Goal: Task Accomplishment & Management: Complete application form

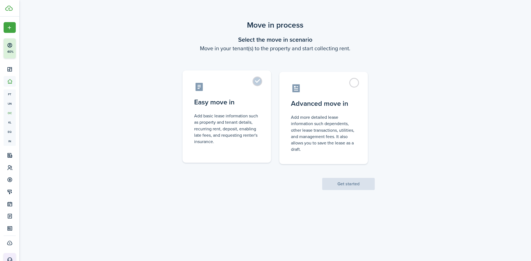
click at [263, 80] on label "Easy move in Add basic lease information such as property and tenant details, r…" at bounding box center [227, 117] width 89 height 92
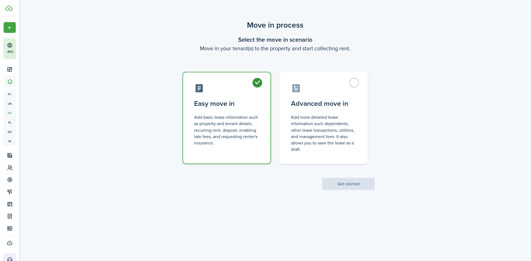
radio input "true"
click at [343, 183] on button "Get started" at bounding box center [348, 184] width 53 height 12
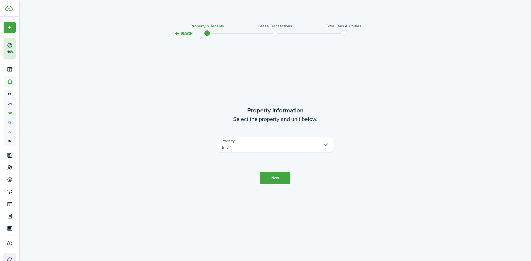
click at [271, 146] on input "test 1" at bounding box center [275, 144] width 116 height 15
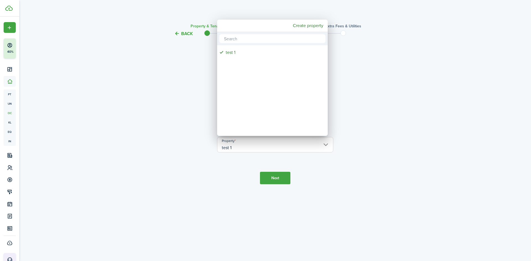
click at [223, 181] on div at bounding box center [266, 131] width 620 height 350
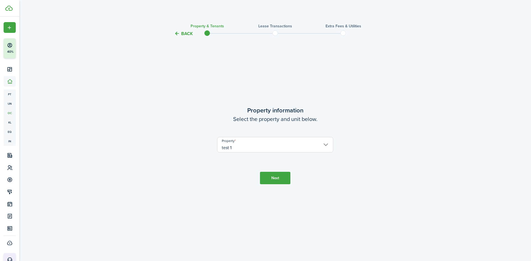
click at [281, 184] on button "Next" at bounding box center [275, 178] width 30 height 12
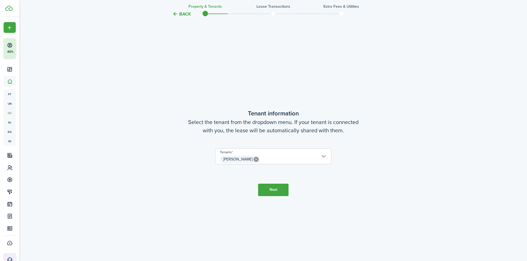
click at [268, 187] on button "Next" at bounding box center [273, 190] width 30 height 12
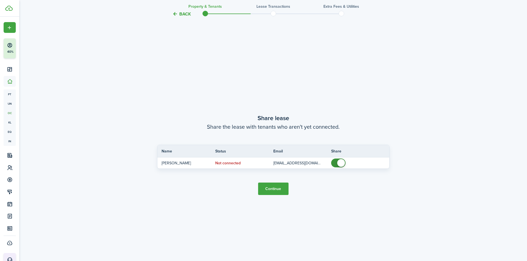
scroll to position [486, 0]
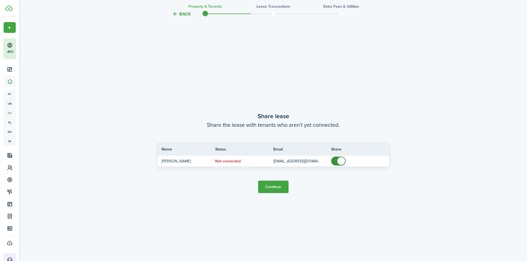
click at [274, 188] on button "Continue" at bounding box center [273, 187] width 30 height 12
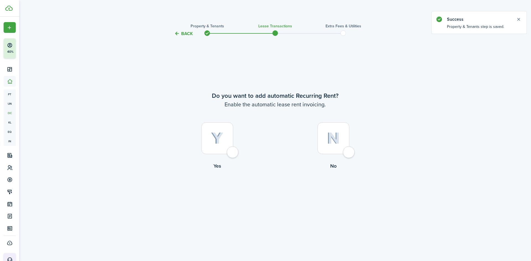
click at [233, 151] on div at bounding box center [217, 139] width 32 height 32
radio input "true"
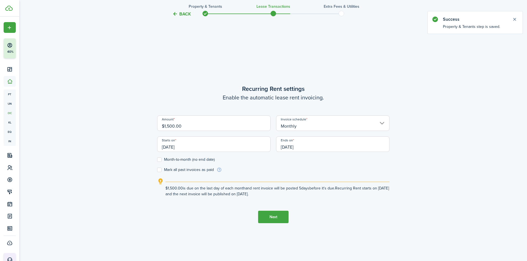
scroll to position [224, 0]
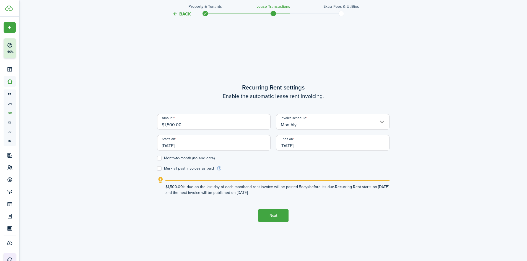
click at [292, 128] on input "Monthly" at bounding box center [332, 121] width 113 height 15
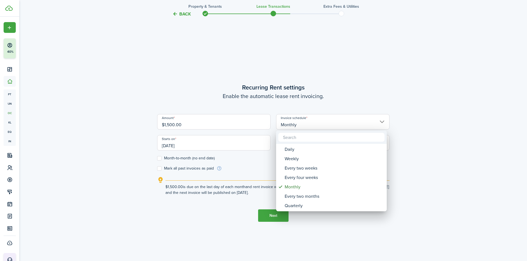
click at [219, 81] on div at bounding box center [264, 131] width 616 height 350
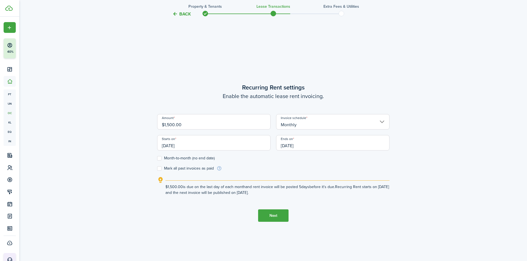
click at [278, 214] on button "Next" at bounding box center [273, 216] width 30 height 12
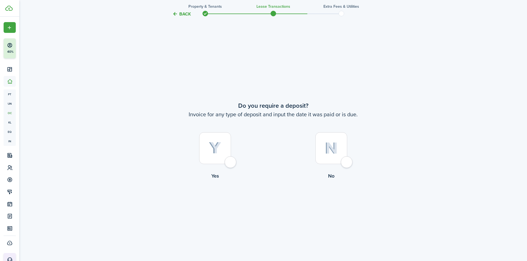
scroll to position [486, 0]
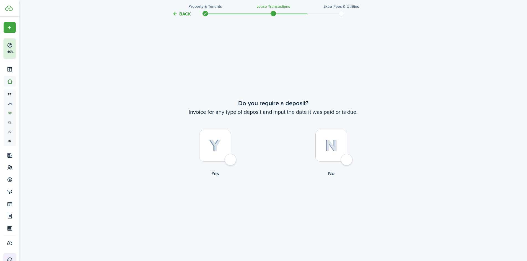
click at [229, 159] on div at bounding box center [215, 146] width 32 height 32
radio input "true"
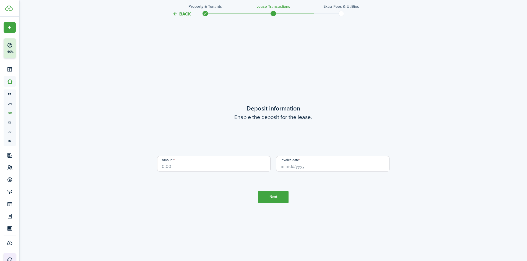
scroll to position [747, 0]
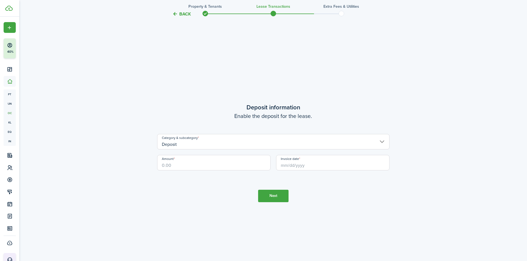
click at [245, 149] on input "Deposit" at bounding box center [273, 141] width 232 height 15
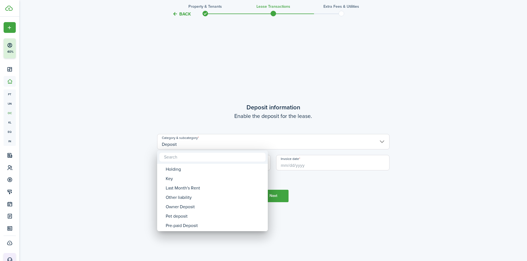
click at [101, 173] on div at bounding box center [264, 131] width 616 height 350
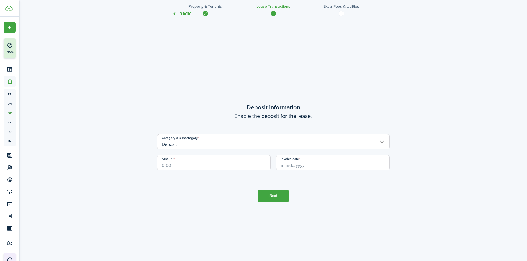
click at [190, 166] on input "Amount" at bounding box center [213, 162] width 113 height 15
click at [299, 164] on input "Invoice date" at bounding box center [332, 162] width 113 height 15
type input "$500.00"
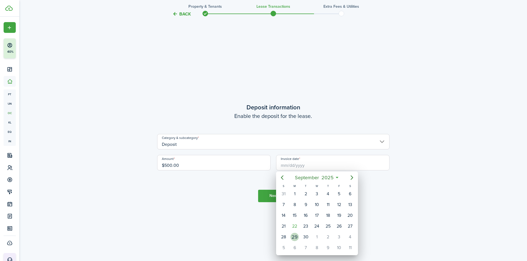
click at [301, 236] on div "30" at bounding box center [305, 237] width 11 height 11
type input "[DATE]"
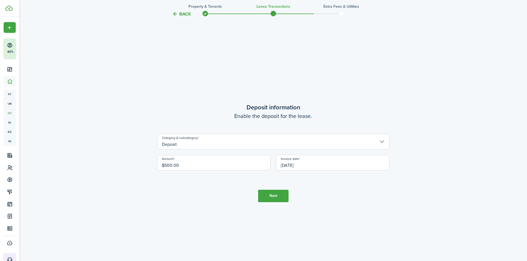
click at [275, 200] on button "Next" at bounding box center [273, 196] width 30 height 12
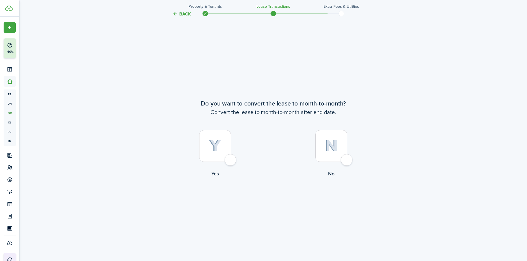
scroll to position [1009, 0]
click at [344, 160] on div at bounding box center [331, 146] width 32 height 32
radio input "true"
click at [278, 200] on button "Continue" at bounding box center [273, 200] width 30 height 12
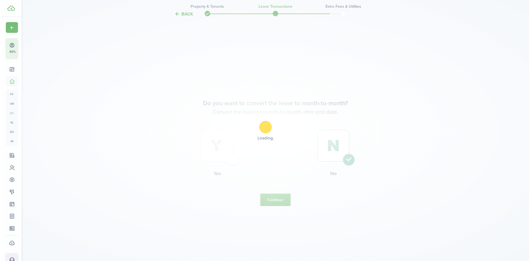
scroll to position [0, 0]
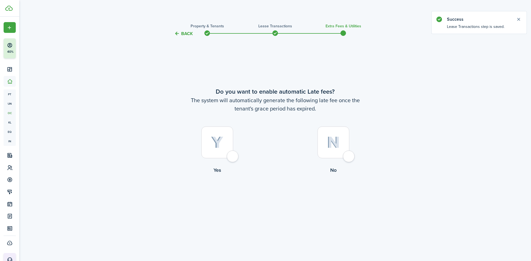
click at [233, 154] on div at bounding box center [217, 143] width 32 height 32
radio input "true"
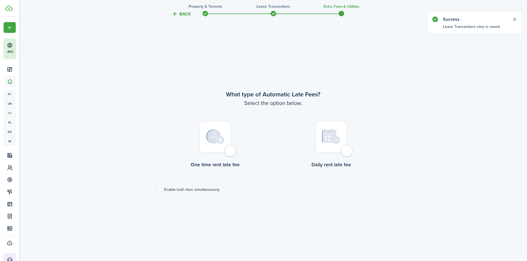
scroll to position [224, 0]
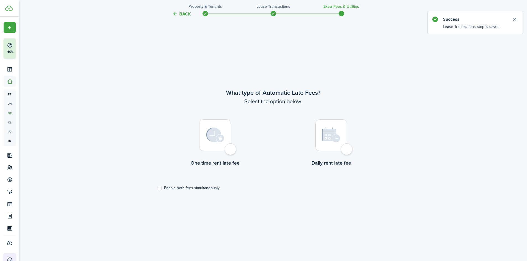
click at [231, 149] on div at bounding box center [215, 136] width 32 height 32
radio input "true"
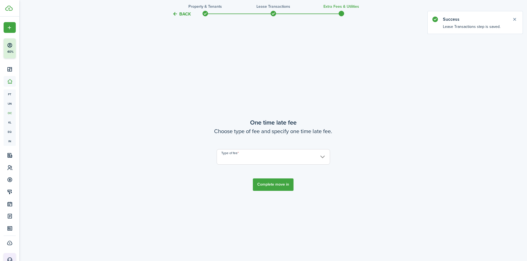
scroll to position [486, 0]
click at [232, 151] on input "Type of fee" at bounding box center [273, 154] width 113 height 15
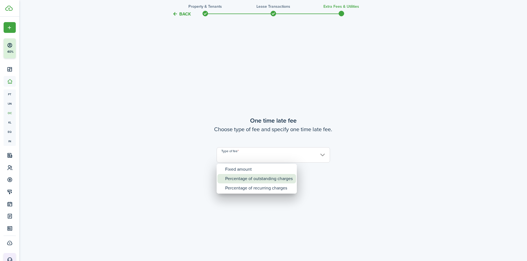
click at [237, 176] on div "Percentage of outstanding charges" at bounding box center [259, 178] width 68 height 9
type input "Percentage of outstanding charges"
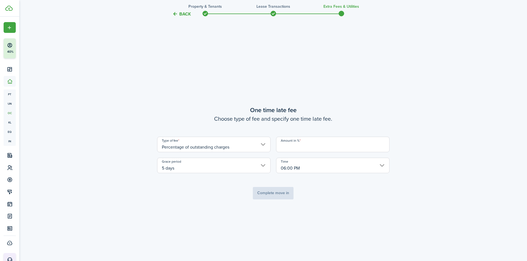
click at [296, 151] on input "Amount in %" at bounding box center [332, 144] width 113 height 15
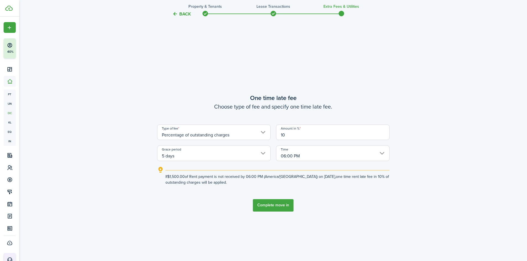
click at [197, 157] on input "5 days" at bounding box center [213, 153] width 113 height 15
type input "10"
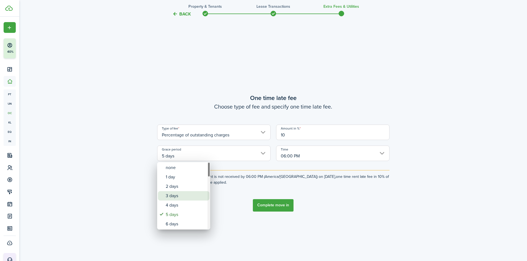
click at [176, 197] on div "3 days" at bounding box center [186, 195] width 40 height 9
type input "3 days"
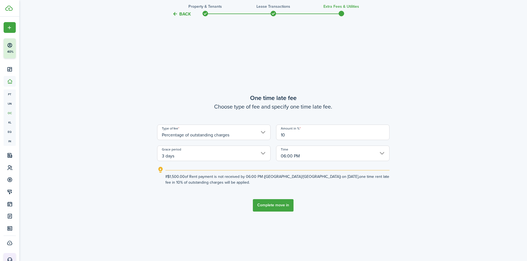
click at [296, 153] on input "06:00 PM" at bounding box center [332, 153] width 113 height 15
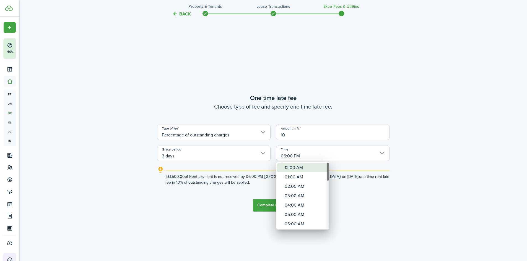
click at [299, 170] on div "12:00 AM" at bounding box center [305, 167] width 40 height 9
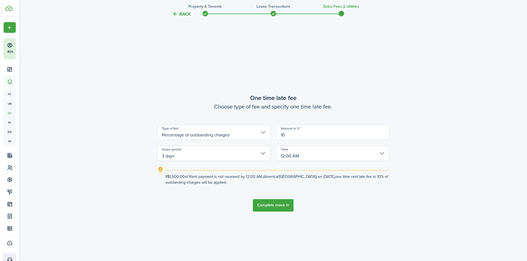
click at [300, 156] on input "12:00 AM" at bounding box center [332, 153] width 113 height 15
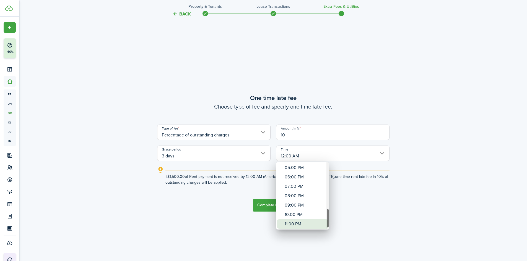
click at [303, 222] on div "11:00 PM" at bounding box center [305, 224] width 40 height 9
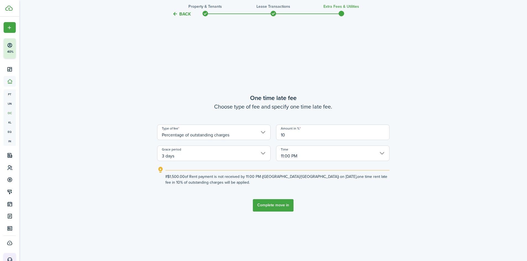
click at [311, 160] on input "11:00 PM" at bounding box center [332, 153] width 113 height 15
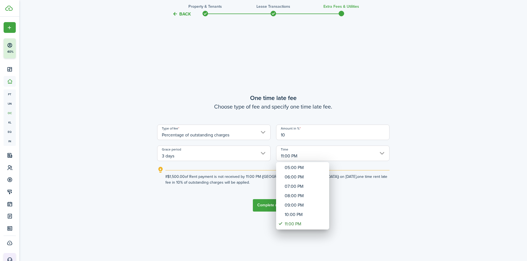
click at [364, 205] on div at bounding box center [264, 131] width 616 height 350
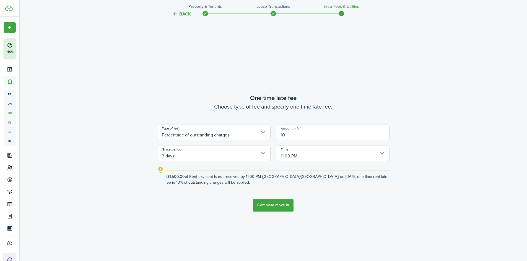
click at [292, 156] on input "11:00 PM" at bounding box center [332, 153] width 113 height 15
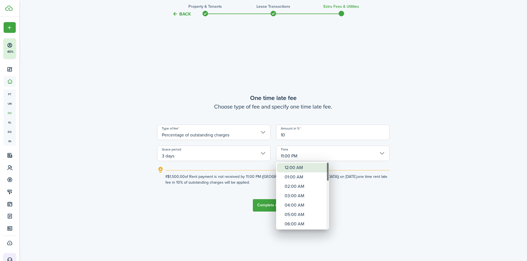
click at [302, 169] on div "12:00 AM" at bounding box center [305, 167] width 40 height 9
type input "12:00 AM"
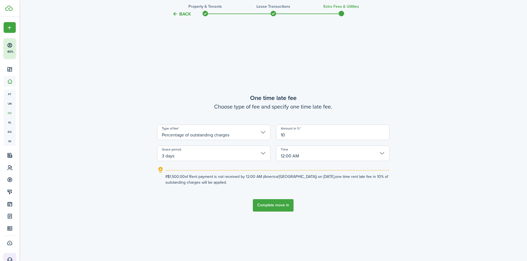
click at [213, 154] on input "3 days" at bounding box center [213, 153] width 113 height 15
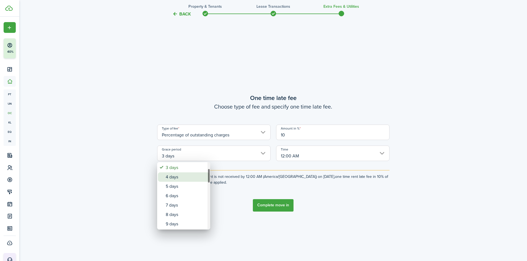
click at [187, 177] on div "4 days" at bounding box center [186, 177] width 40 height 9
type input "4 days"
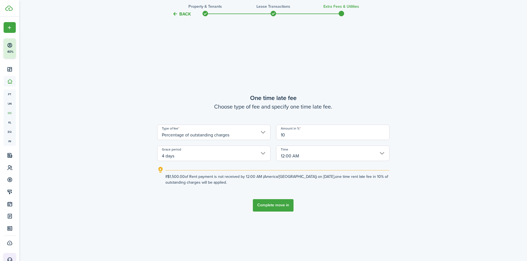
click at [275, 206] on button "Complete move in" at bounding box center [273, 206] width 41 height 12
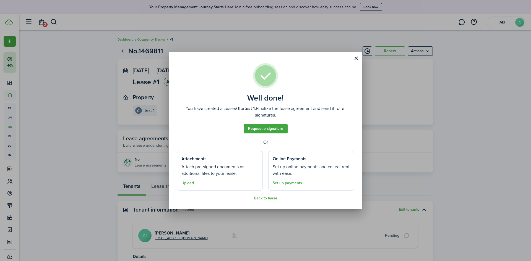
drag, startPoint x: 272, startPoint y: 129, endPoint x: 275, endPoint y: 120, distance: 8.8
click at [272, 129] on link "Request e-signature" at bounding box center [266, 128] width 44 height 9
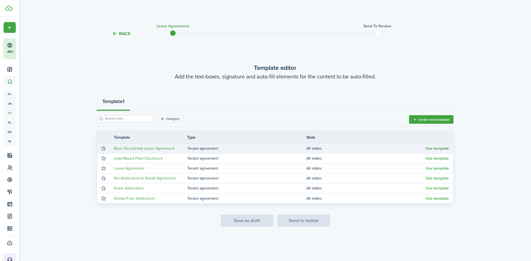
click at [436, 149] on button "Use template" at bounding box center [437, 149] width 23 height 4
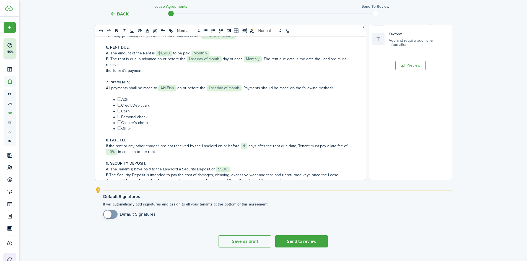
scroll to position [169, 0]
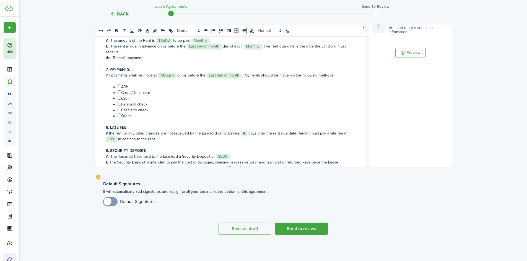
click at [110, 203] on span at bounding box center [108, 202] width 8 height 8
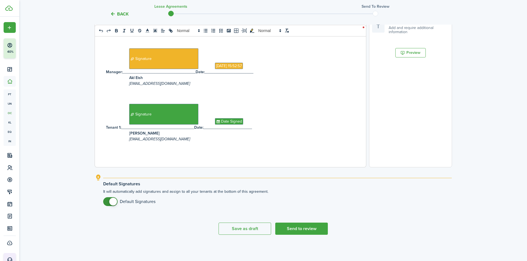
click at [110, 203] on span at bounding box center [113, 202] width 8 height 8
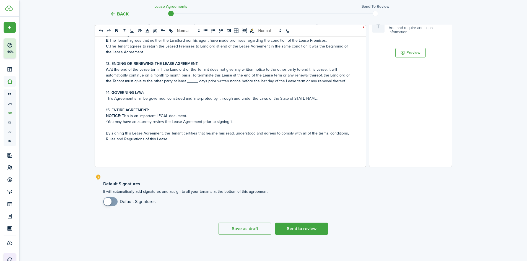
scroll to position [292, 0]
click at [113, 200] on span at bounding box center [111, 202] width 6 height 9
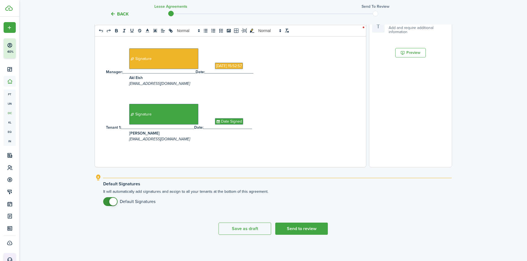
checkbox input "false"
click at [111, 205] on span at bounding box center [113, 202] width 8 height 8
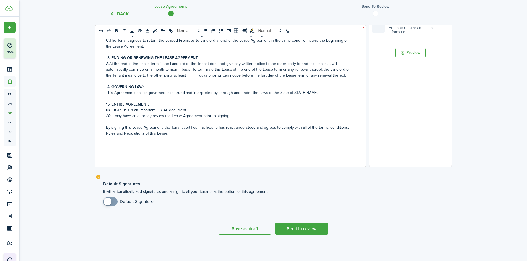
scroll to position [298, 0]
click at [299, 231] on button "Send to review" at bounding box center [301, 229] width 53 height 12
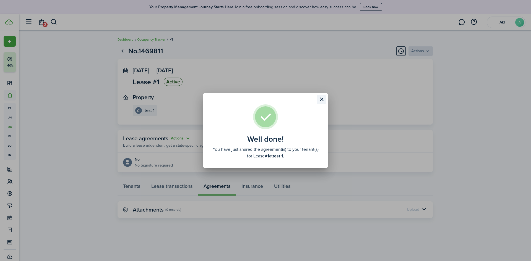
click at [320, 102] on button "Close modal" at bounding box center [321, 99] width 9 height 9
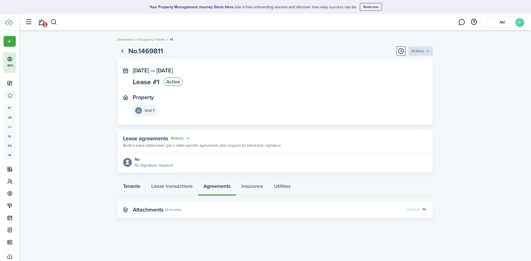
click at [134, 187] on link "Tenants" at bounding box center [132, 188] width 28 height 17
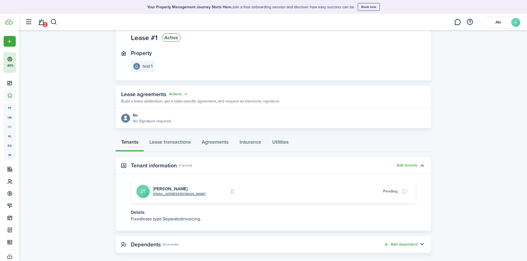
scroll to position [51, 0]
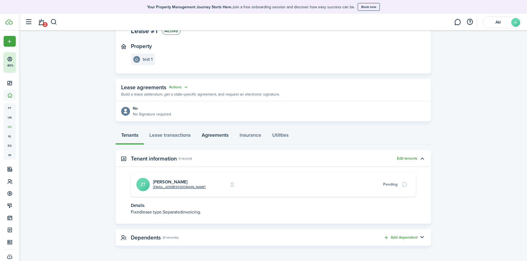
click at [232, 136] on link "Agreements" at bounding box center [215, 136] width 38 height 17
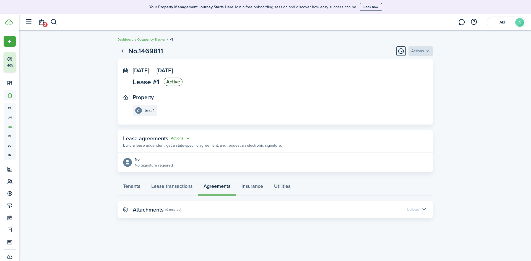
click at [425, 208] on button "button" at bounding box center [423, 209] width 9 height 9
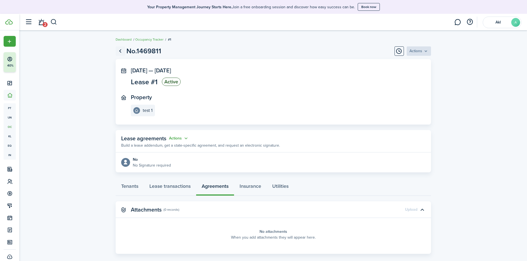
click at [120, 52] on link "Go back" at bounding box center [120, 50] width 9 height 9
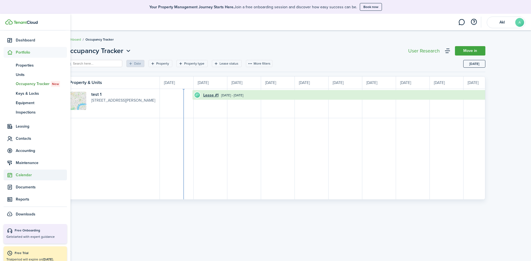
scroll to position [51, 0]
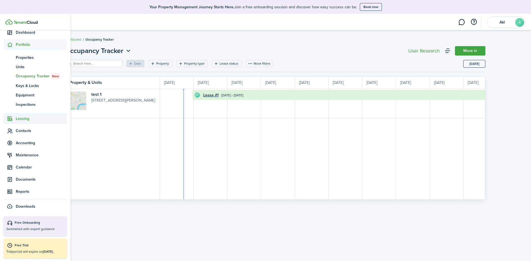
click at [29, 118] on span "Leasing" at bounding box center [41, 119] width 51 height 6
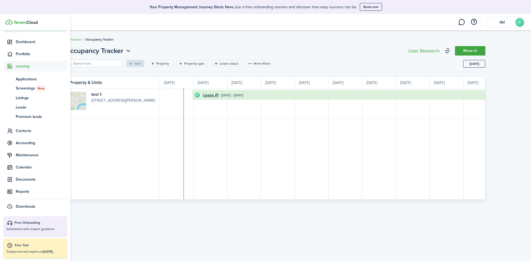
scroll to position [41, 0]
click at [22, 77] on span "Applications" at bounding box center [41, 79] width 51 height 6
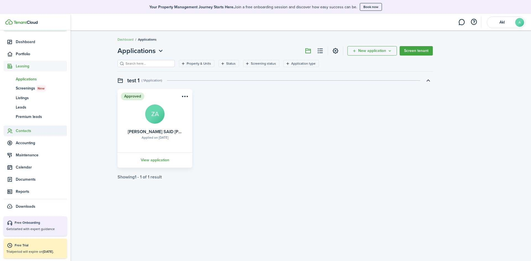
click at [37, 133] on span "Contacts" at bounding box center [41, 131] width 51 height 6
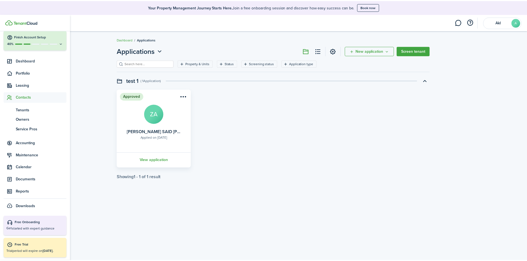
scroll to position [22, 0]
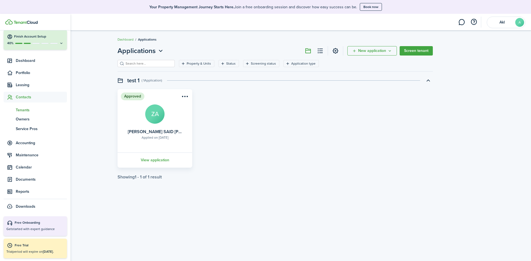
click at [42, 110] on span "Tenants" at bounding box center [41, 110] width 51 height 6
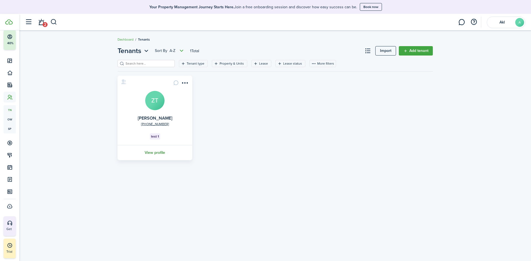
click at [157, 155] on link "View profile" at bounding box center [155, 152] width 76 height 15
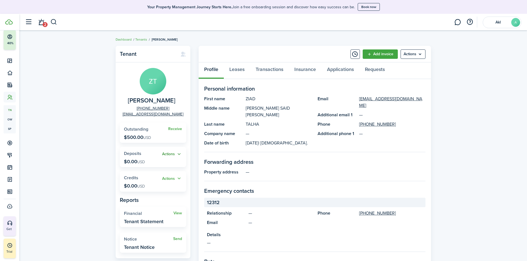
click at [180, 155] on button "Actions" at bounding box center [172, 154] width 20 height 6
click at [83, 156] on div "Tenant ZT [PERSON_NAME] [PHONE_NUMBER] [EMAIL_ADDRESS][DOMAIN_NAME] Receive Out…" at bounding box center [273, 229] width 508 height 373
click at [178, 158] on widget-stats "Actions Deposits $0.00 USD" at bounding box center [153, 157] width 66 height 20
click at [183, 155] on widget-stats "Actions Deposits $0.00 USD" at bounding box center [153, 157] width 66 height 20
click at [180, 155] on button "Actions" at bounding box center [172, 154] width 20 height 6
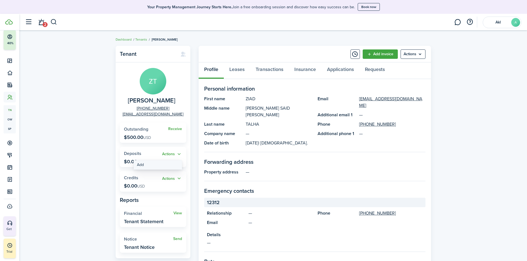
click at [151, 164] on link "Add" at bounding box center [158, 164] width 48 height 9
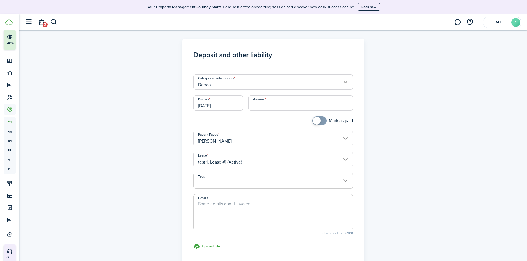
click at [229, 78] on input "Deposit" at bounding box center [273, 81] width 160 height 15
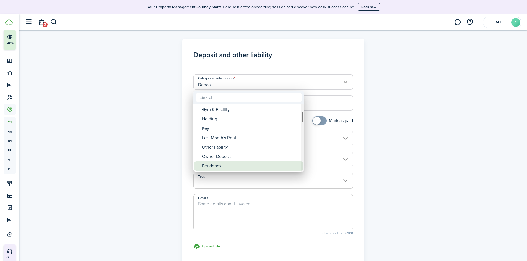
click at [211, 170] on div "Pet deposit" at bounding box center [251, 166] width 98 height 9
type input "Deposit / Pet deposit"
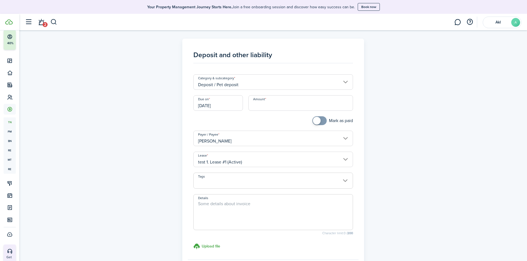
click at [262, 104] on input "Amount" at bounding box center [300, 102] width 105 height 15
click at [249, 157] on input "test 1. Lease #1 (Active)" at bounding box center [273, 159] width 160 height 15
type input "$500.00"
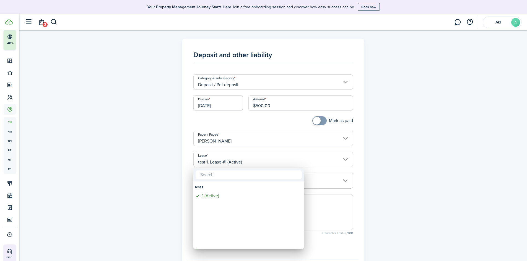
click at [151, 151] on div at bounding box center [264, 131] width 616 height 350
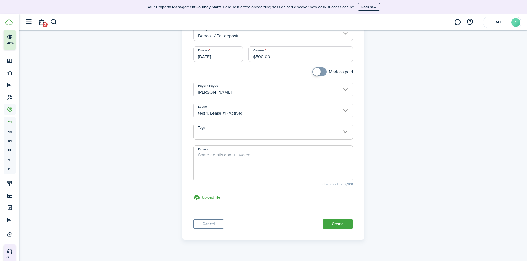
scroll to position [59, 0]
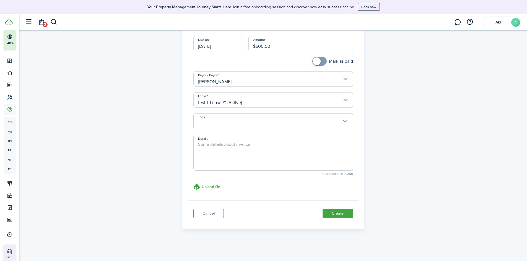
click at [348, 221] on panel-main-footer "Cancel Create" at bounding box center [273, 213] width 171 height 24
click at [345, 214] on button "Create" at bounding box center [338, 213] width 30 height 9
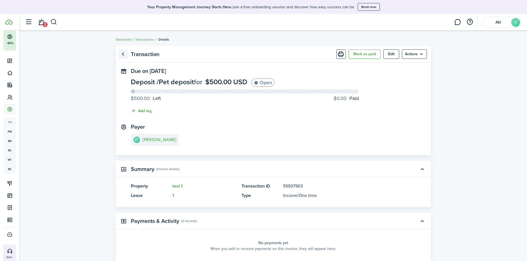
click at [124, 51] on link "Go back" at bounding box center [122, 54] width 9 height 9
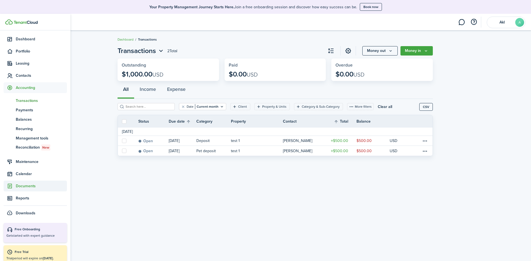
scroll to position [51, 0]
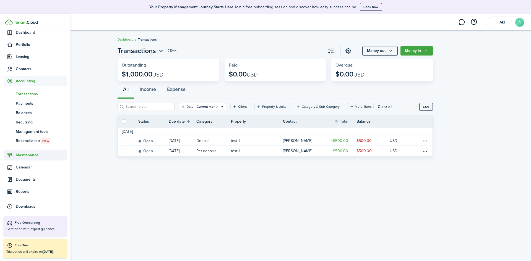
click at [26, 153] on span "Maintenance" at bounding box center [41, 155] width 51 height 6
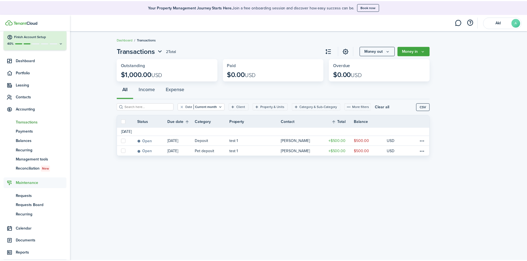
scroll to position [22, 0]
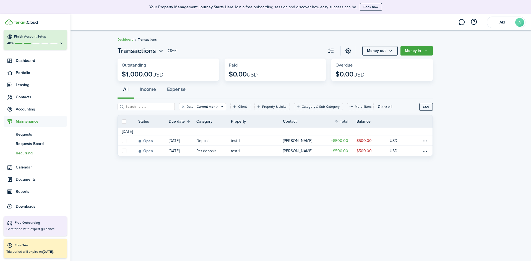
click at [25, 154] on span "Recurring" at bounding box center [41, 154] width 51 height 6
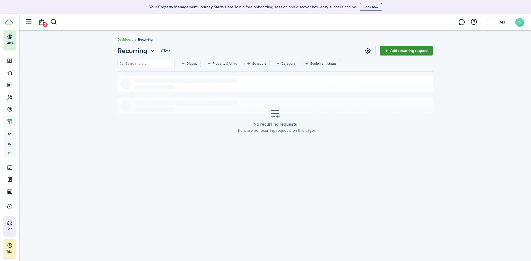
click at [413, 51] on link "Add recurring request" at bounding box center [406, 50] width 53 height 9
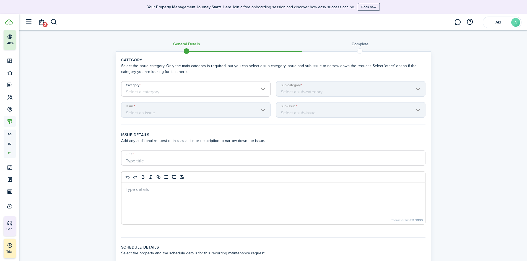
click at [157, 95] on input "Category" at bounding box center [195, 88] width 149 height 15
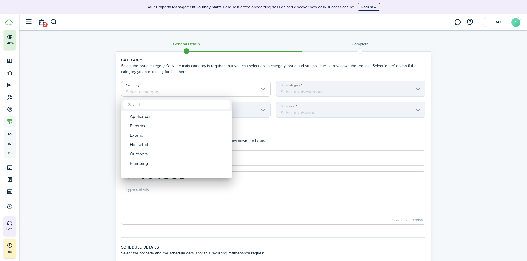
click at [62, 104] on div at bounding box center [264, 131] width 616 height 350
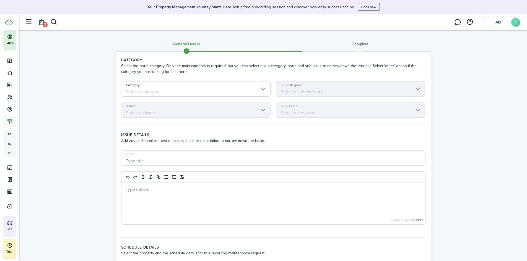
click at [360, 45] on h3 "Complete" at bounding box center [360, 44] width 17 height 6
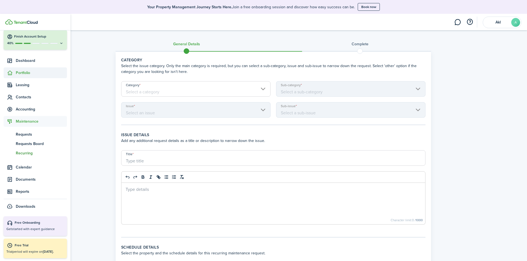
click at [22, 74] on span "Portfolio" at bounding box center [41, 73] width 51 height 6
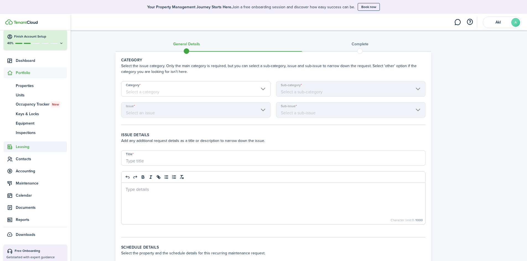
click at [25, 150] on span "Leasing" at bounding box center [41, 147] width 51 height 6
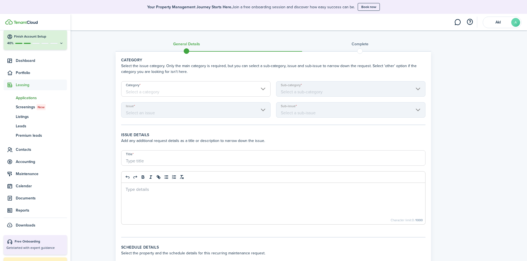
click at [37, 99] on span "Applications" at bounding box center [41, 98] width 51 height 6
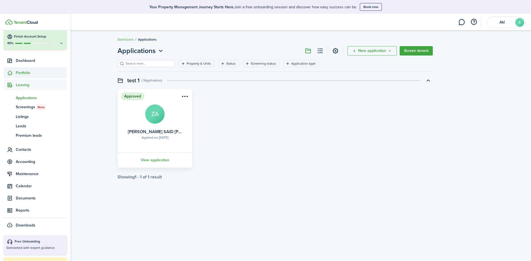
click at [27, 77] on span "Portfolio" at bounding box center [35, 73] width 63 height 11
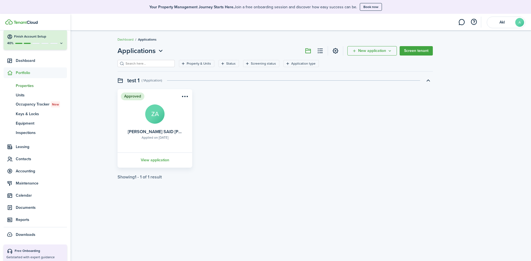
click at [32, 83] on span "Properties" at bounding box center [41, 86] width 51 height 6
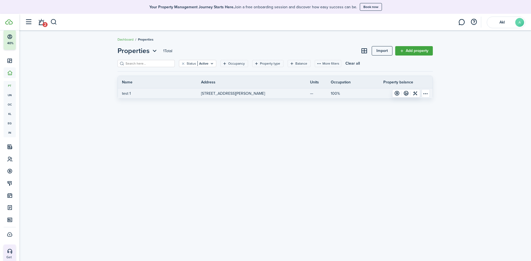
click at [426, 94] on table-menu-btn-icon "Open menu" at bounding box center [426, 93] width 8 height 8
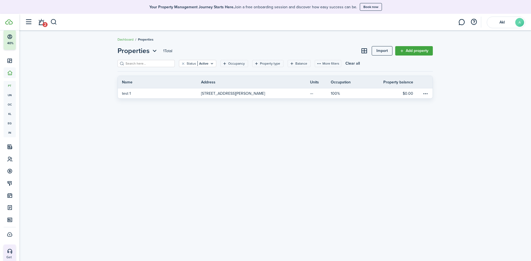
drag, startPoint x: 367, startPoint y: 123, endPoint x: 383, endPoint y: 113, distance: 19.1
click at [367, 123] on div "Properties 1 Total Import Add property Status Active Occupancy Property type Ba…" at bounding box center [275, 146] width 512 height 206
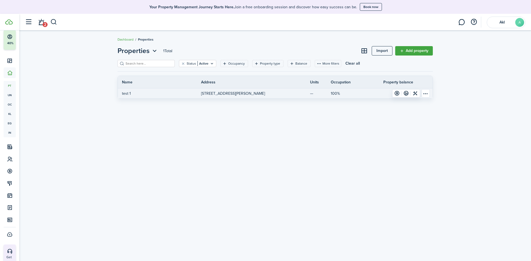
click at [425, 96] on table-menu-btn-icon "Open menu" at bounding box center [426, 93] width 8 height 8
click at [414, 95] on link at bounding box center [415, 94] width 9 height 8
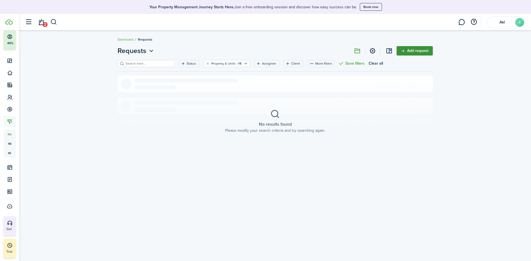
click at [410, 50] on link "Add request" at bounding box center [415, 50] width 36 height 9
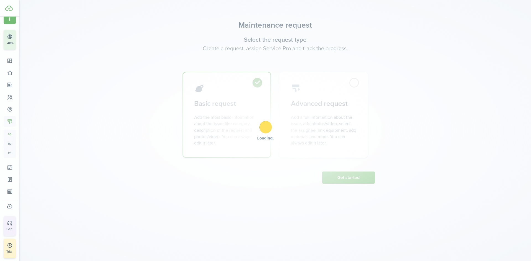
scroll to position [9, 0]
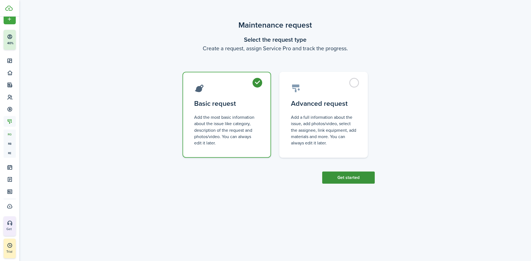
click at [356, 175] on button "Get started" at bounding box center [348, 178] width 53 height 12
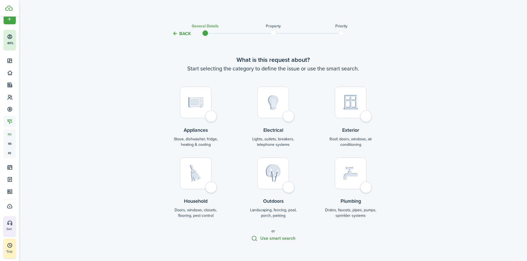
click at [274, 237] on button "Use smart search" at bounding box center [273, 239] width 44 height 6
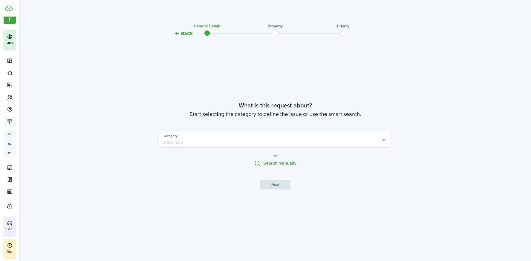
click at [255, 146] on input "Category" at bounding box center [275, 139] width 232 height 15
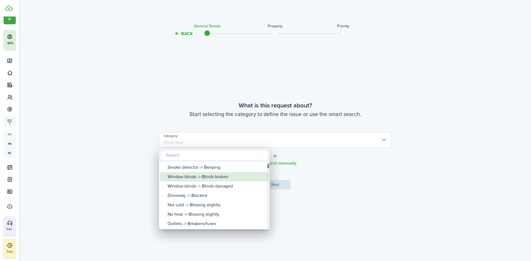
click at [188, 178] on div "Window blinds -> Blinds broken" at bounding box center [217, 176] width 98 height 9
type input "Window blinds -> Blinds broken"
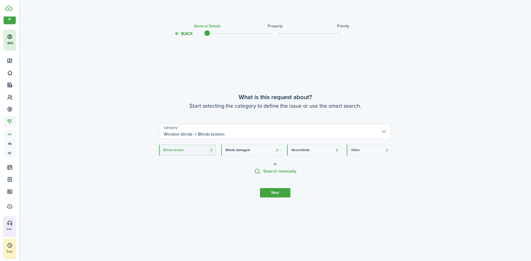
click at [274, 196] on button "Next" at bounding box center [275, 192] width 30 height 9
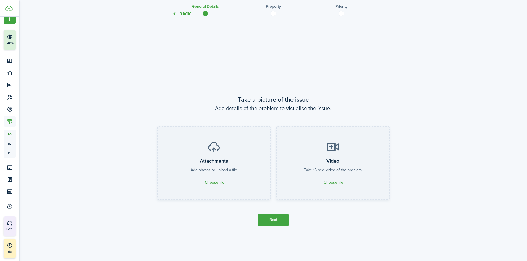
scroll to position [224, 0]
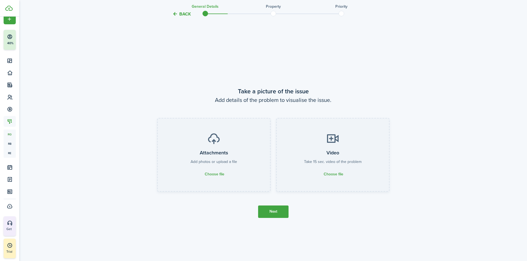
click at [273, 211] on button "Next" at bounding box center [273, 212] width 30 height 12
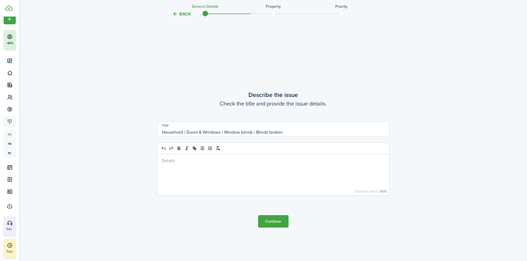
scroll to position [486, 0]
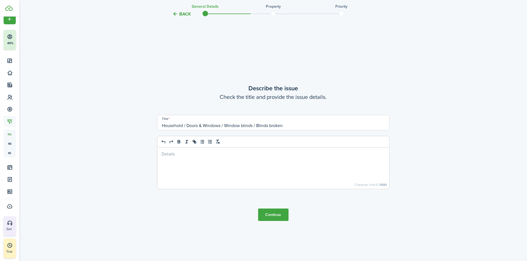
click at [275, 212] on button "Continue" at bounding box center [273, 215] width 30 height 12
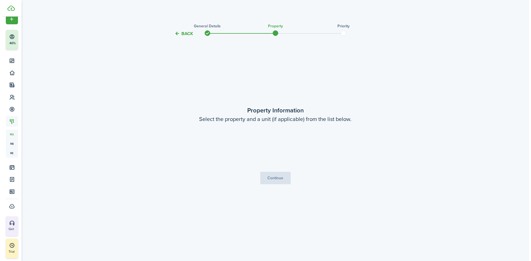
scroll to position [0, 0]
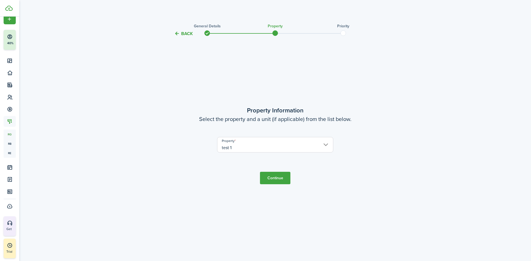
click at [272, 187] on tc-wizard-step "Property Information Select the property and a unit (if applicable) from the li…" at bounding box center [275, 145] width 232 height 202
click at [273, 182] on button "Continue" at bounding box center [275, 178] width 30 height 12
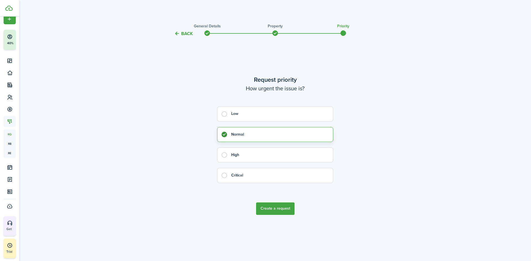
click at [245, 164] on control-radio-group "Low Normal High Critical" at bounding box center [275, 148] width 116 height 82
click at [242, 155] on control-radio-card-title "High" at bounding box center [279, 155] width 96 height 6
radio input "false"
radio input "true"
click at [272, 209] on button "Create a request" at bounding box center [275, 209] width 38 height 12
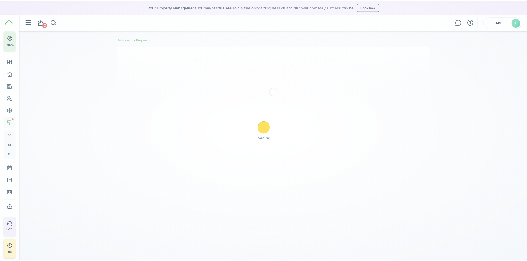
scroll to position [22, 0]
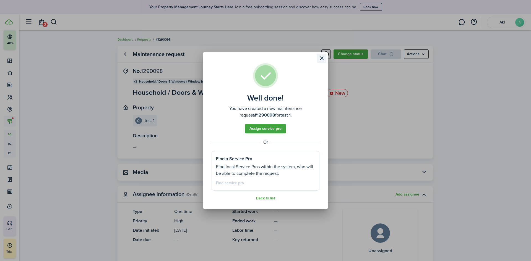
click at [322, 56] on button "Close modal" at bounding box center [321, 58] width 9 height 9
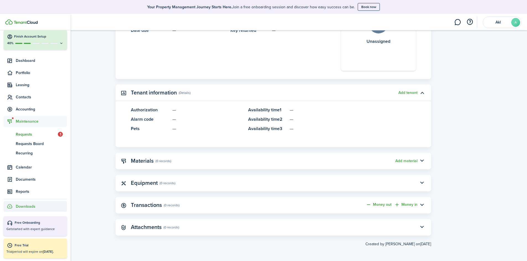
scroll to position [211, 0]
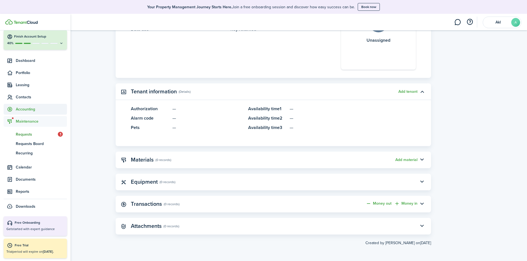
click at [26, 108] on span "Accounting" at bounding box center [41, 110] width 51 height 6
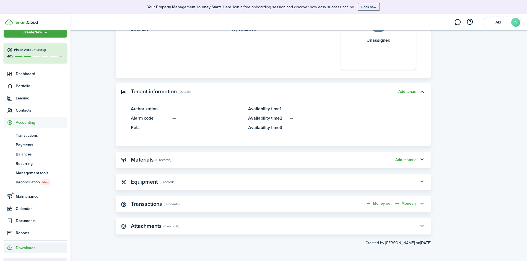
scroll to position [0, 0]
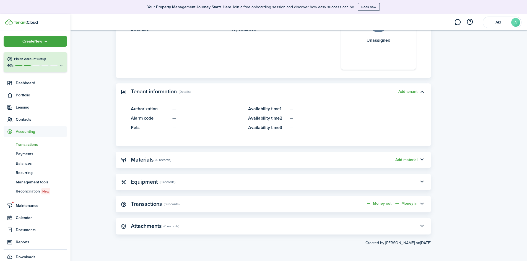
click at [31, 145] on span "Transactions" at bounding box center [41, 145] width 51 height 6
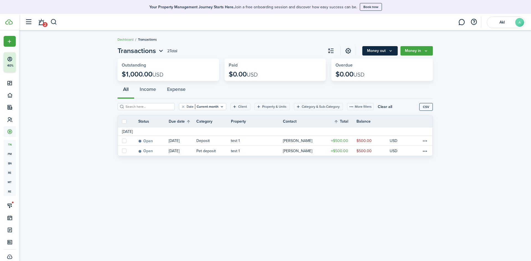
click at [397, 50] on button "Money out" at bounding box center [379, 50] width 35 height 9
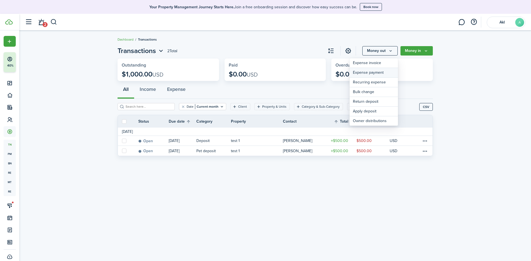
click at [382, 73] on link "Expense payment" at bounding box center [374, 73] width 48 height 10
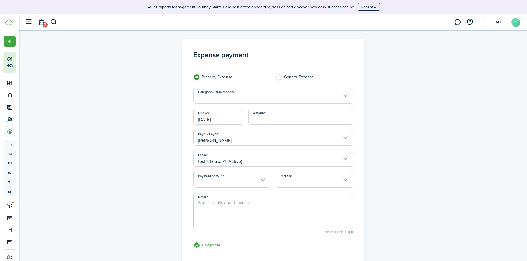
click at [235, 93] on input "Category & subcategory" at bounding box center [273, 95] width 160 height 15
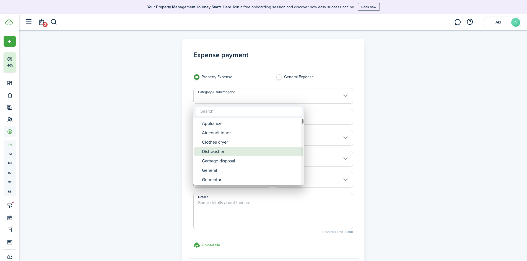
click at [216, 154] on div "Dishwasher" at bounding box center [251, 151] width 98 height 9
type input "Appliance / Dishwasher"
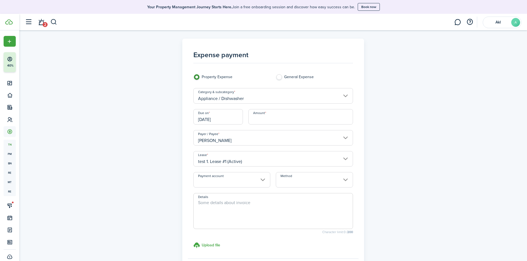
click at [262, 113] on input "Amount" at bounding box center [300, 116] width 105 height 15
click at [219, 182] on input "Payment account" at bounding box center [231, 179] width 77 height 15
type input "$500.00"
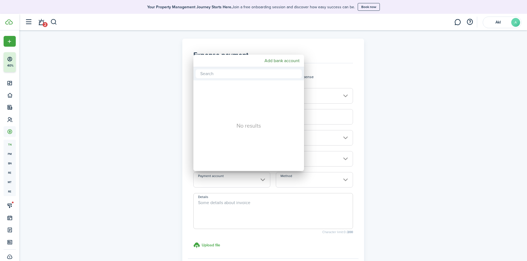
click at [147, 175] on div at bounding box center [264, 131] width 616 height 350
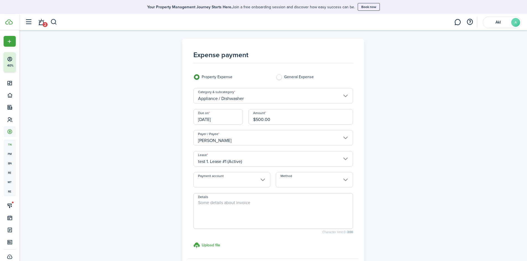
click at [237, 182] on input "Payment account" at bounding box center [231, 179] width 77 height 15
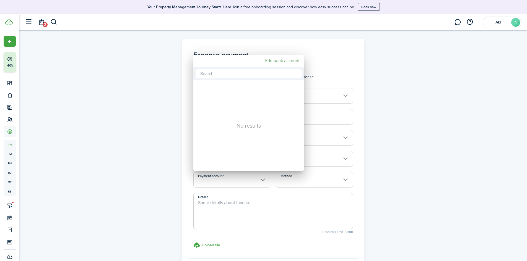
click at [274, 61] on mbsc-button "Add bank account" at bounding box center [282, 61] width 40 height 10
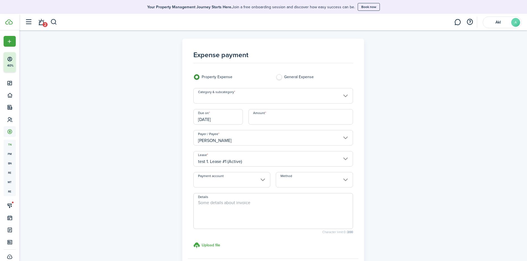
click at [285, 180] on input "Method" at bounding box center [314, 179] width 77 height 15
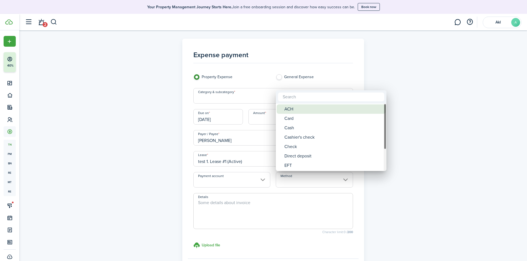
drag, startPoint x: 297, startPoint y: 107, endPoint x: 286, endPoint y: 128, distance: 24.0
click at [296, 107] on div "ACH" at bounding box center [333, 109] width 98 height 9
type input "ACH"
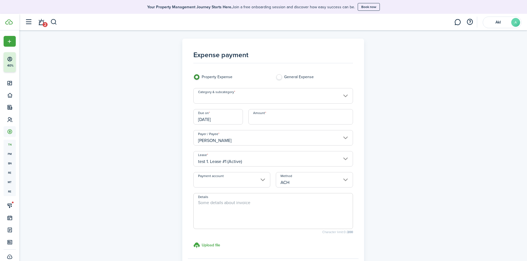
drag, startPoint x: 217, startPoint y: 210, endPoint x: 249, endPoint y: 201, distance: 33.4
click at [217, 210] on textarea "Details" at bounding box center [273, 213] width 159 height 27
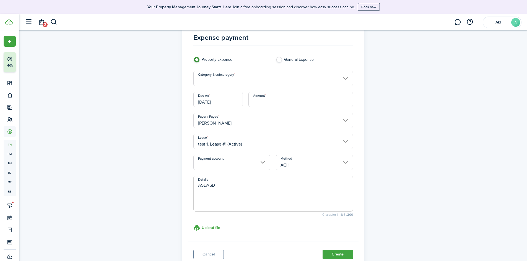
scroll to position [3, 0]
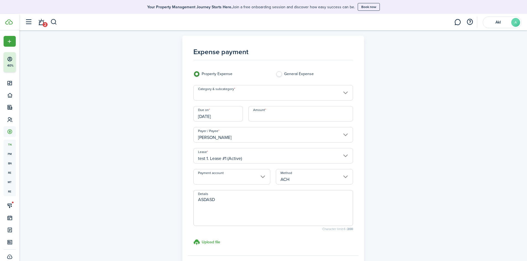
type textarea "ASDASD"
click at [265, 113] on input "Amount" at bounding box center [300, 113] width 105 height 15
click at [226, 97] on input "Category & subcategory" at bounding box center [273, 92] width 160 height 15
type input "$600.00"
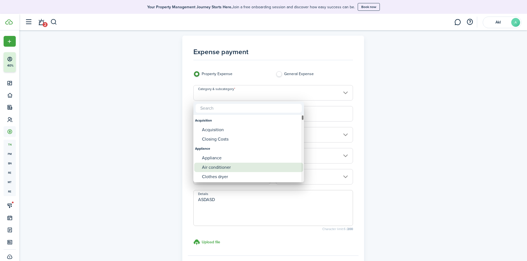
click at [221, 168] on div "Air conditioner" at bounding box center [251, 167] width 98 height 9
type input "Appliance / Air conditioner"
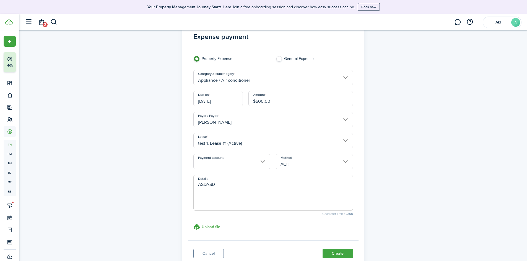
scroll to position [58, 0]
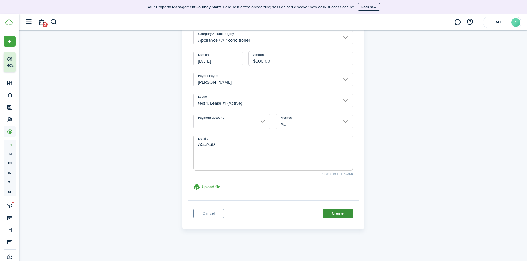
drag, startPoint x: 341, startPoint y: 222, endPoint x: 341, endPoint y: 216, distance: 6.7
click at [341, 222] on panel-main-footer "Cancel Create" at bounding box center [273, 213] width 171 height 24
click at [334, 209] on button "Create" at bounding box center [338, 213] width 30 height 9
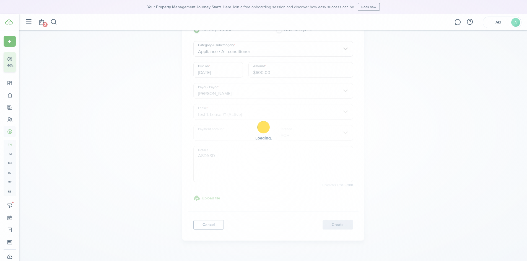
scroll to position [33, 0]
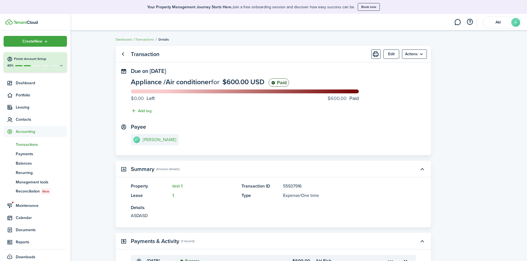
click at [29, 145] on span "Transactions" at bounding box center [41, 145] width 51 height 6
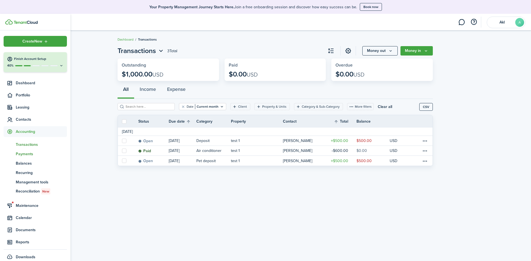
click at [19, 154] on span "Payments" at bounding box center [41, 154] width 51 height 6
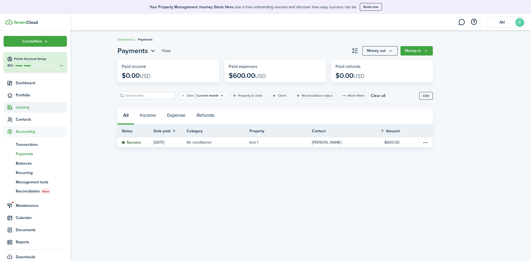
click at [20, 108] on span "Leasing" at bounding box center [41, 108] width 51 height 6
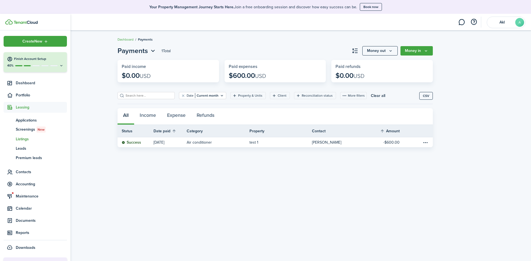
click at [28, 140] on span "Listings" at bounding box center [41, 139] width 51 height 6
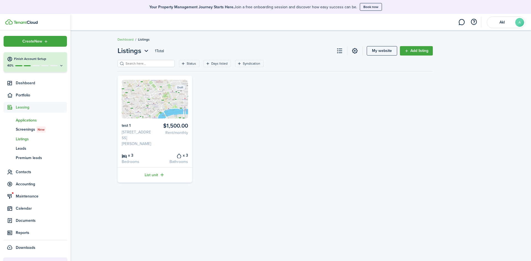
click at [24, 120] on span "Applications" at bounding box center [41, 121] width 51 height 6
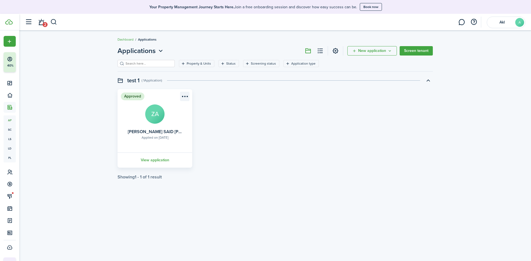
click at [183, 97] on menu-btn-icon "Open menu" at bounding box center [184, 96] width 9 height 9
click at [136, 119] on card "Approved Applied on [DATE] [PERSON_NAME] SAID [PERSON_NAME] ZA View application" at bounding box center [155, 128] width 75 height 79
click at [165, 159] on link "View application" at bounding box center [155, 160] width 76 height 15
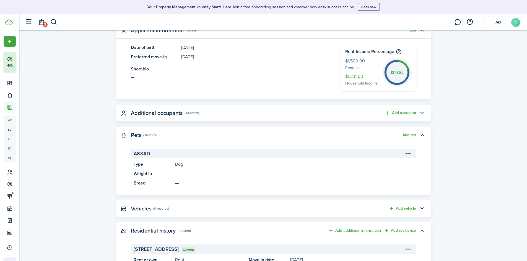
scroll to position [111, 0]
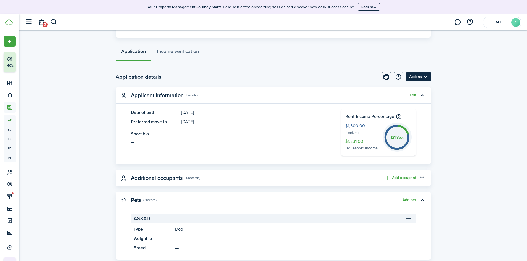
click at [417, 74] on menu-btn "Actions" at bounding box center [418, 76] width 25 height 9
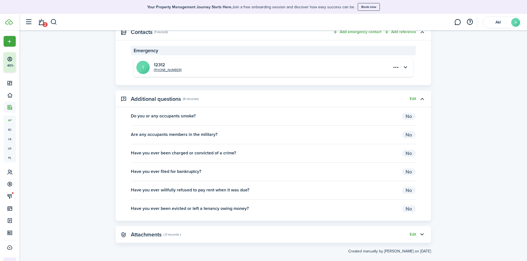
scroll to position [559, 0]
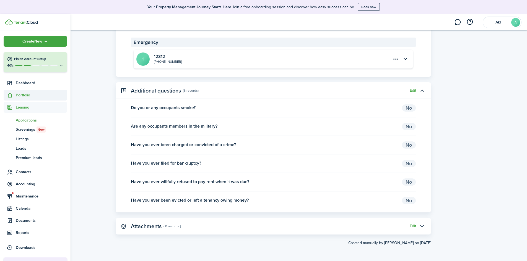
click at [22, 90] on span "Portfolio" at bounding box center [35, 95] width 63 height 11
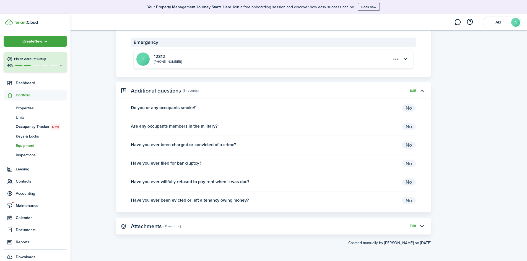
click at [35, 146] on span "Equipment" at bounding box center [41, 146] width 51 height 6
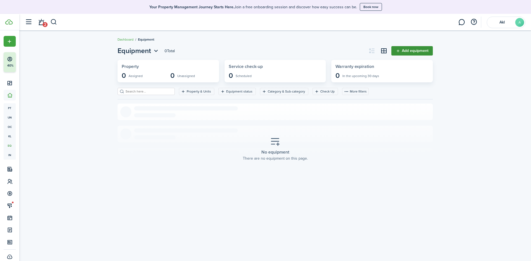
click at [419, 51] on link "Add equipment" at bounding box center [413, 50] width 42 height 9
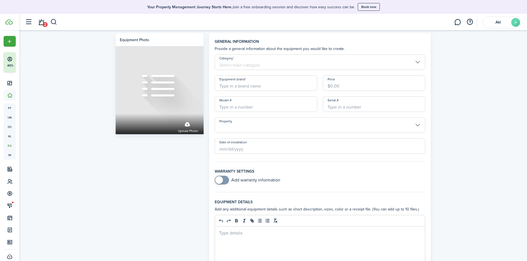
click at [243, 63] on input "Category" at bounding box center [320, 62] width 211 height 15
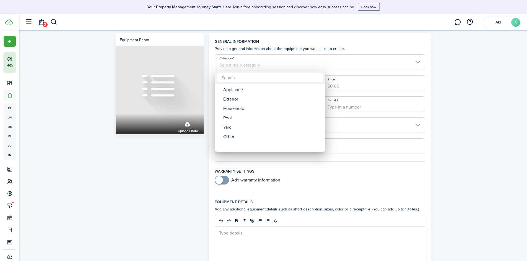
click at [140, 160] on div at bounding box center [264, 131] width 616 height 350
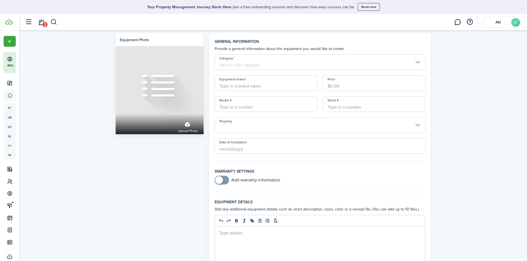
click at [238, 65] on input "Category" at bounding box center [320, 62] width 211 height 15
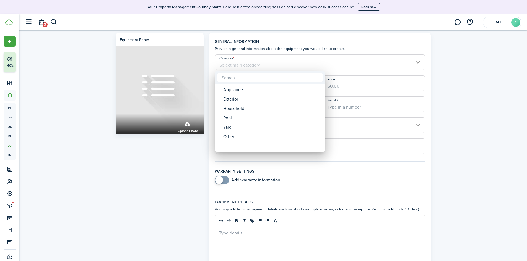
click at [173, 178] on div at bounding box center [264, 131] width 616 height 350
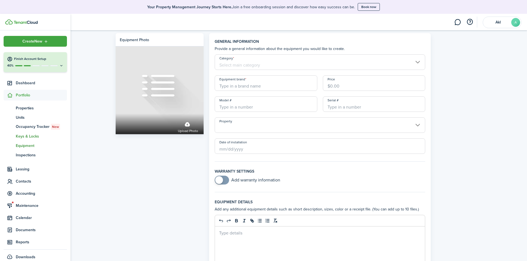
click at [32, 138] on span "Keys & Locks" at bounding box center [41, 137] width 51 height 6
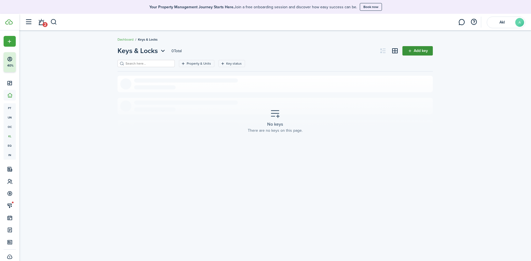
click at [433, 53] on link "Add key" at bounding box center [418, 50] width 30 height 9
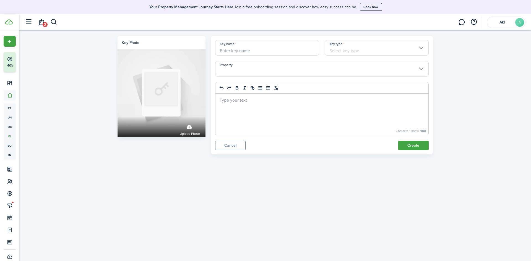
click at [359, 45] on input "Key type" at bounding box center [377, 47] width 104 height 15
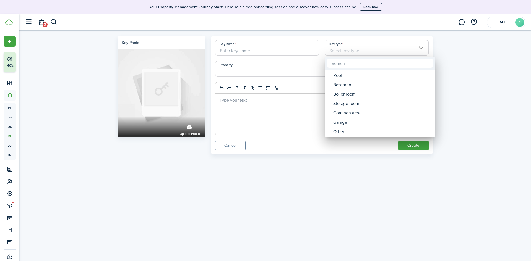
click at [264, 160] on div at bounding box center [266, 131] width 620 height 350
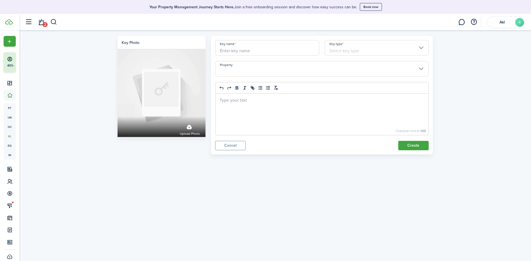
click at [387, 55] on input "Key type" at bounding box center [377, 47] width 104 height 15
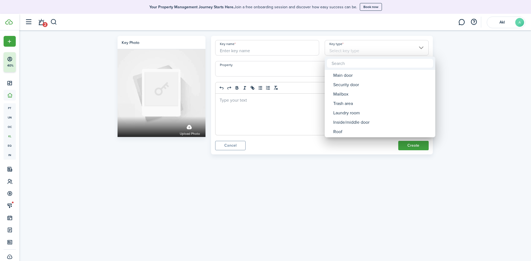
click at [345, 69] on div at bounding box center [380, 63] width 111 height 13
click at [339, 75] on div "Main door" at bounding box center [382, 75] width 98 height 9
type input "Main door"
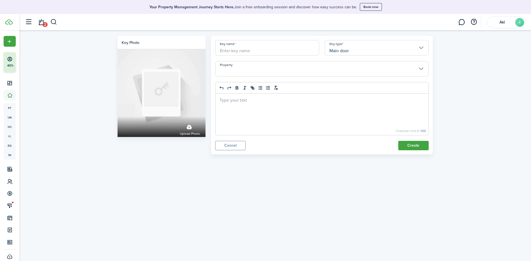
click at [258, 56] on div "Key name" at bounding box center [268, 50] width 110 height 21
click at [247, 53] on input "Key name" at bounding box center [267, 47] width 104 height 15
click at [300, 68] on input "Property" at bounding box center [322, 68] width 214 height 15
type input "1"
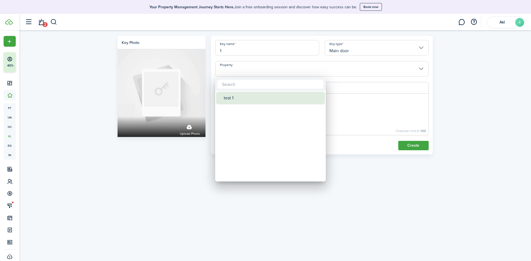
click at [235, 97] on div "test 1" at bounding box center [273, 98] width 98 height 13
type input "test 1"
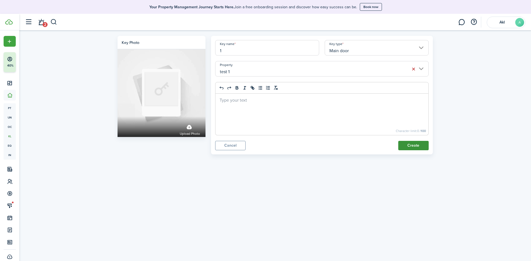
click at [406, 147] on button "Create" at bounding box center [413, 145] width 30 height 9
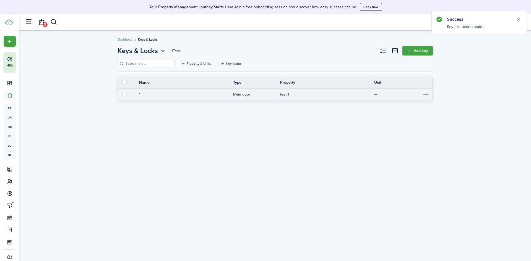
click at [426, 95] on menu-btn-icon "Open menu" at bounding box center [425, 94] width 9 height 9
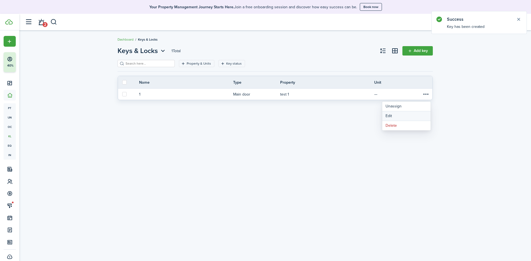
click at [398, 115] on link "Edit" at bounding box center [406, 116] width 48 height 9
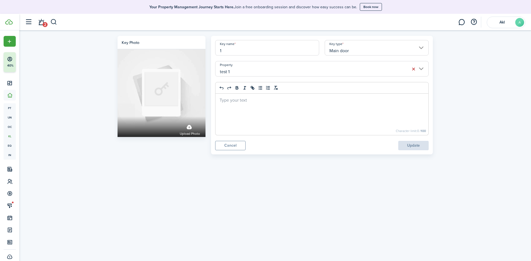
click at [261, 106] on div at bounding box center [322, 115] width 213 height 42
click at [336, 49] on input "Main door" at bounding box center [377, 47] width 104 height 15
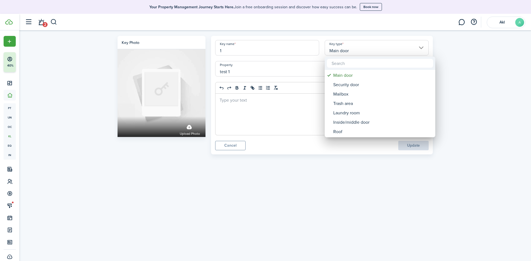
drag, startPoint x: 254, startPoint y: 108, endPoint x: 245, endPoint y: 110, distance: 9.3
click at [253, 108] on div at bounding box center [266, 131] width 620 height 350
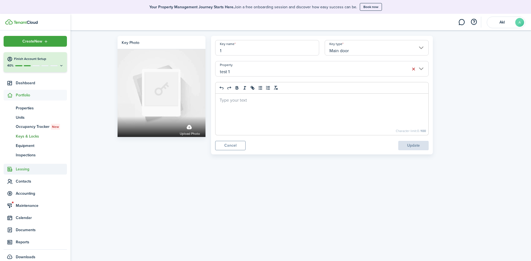
click at [21, 169] on span "Leasing" at bounding box center [41, 170] width 51 height 6
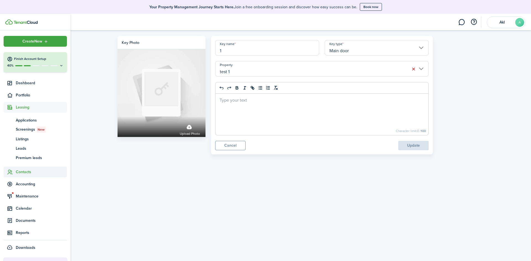
drag, startPoint x: 29, startPoint y: 178, endPoint x: 30, endPoint y: 174, distance: 4.8
click at [29, 176] on ul "Create New Finish Account Setup 40% Dashboard Portfolio Leasing ap Applications…" at bounding box center [35, 144] width 63 height 217
click at [30, 174] on span "Contacts" at bounding box center [41, 172] width 51 height 6
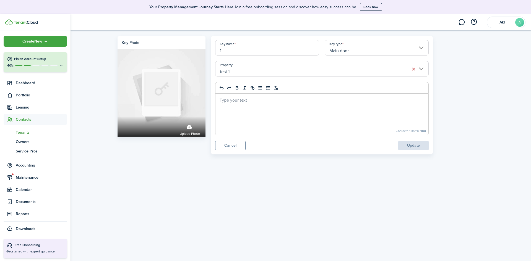
click at [23, 136] on link "tn Tenants" at bounding box center [35, 132] width 63 height 9
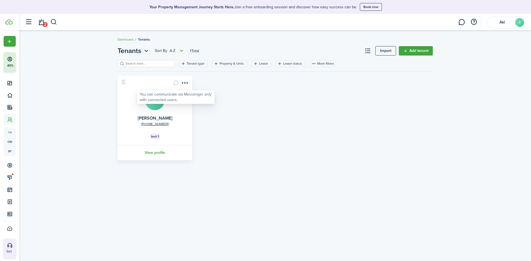
click at [177, 82] on card-message at bounding box center [175, 82] width 9 height 9
click at [186, 83] on menu-btn-icon "Open menu" at bounding box center [184, 82] width 9 height 9
click at [317, 63] on button "More filters" at bounding box center [323, 63] width 27 height 7
click at [287, 50] on header-page "Tenants Sort by A-Z 1 Total Import Add tenant" at bounding box center [275, 53] width 315 height 14
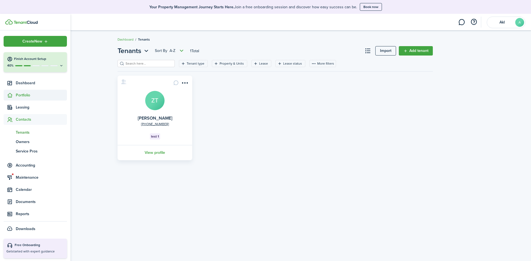
click at [30, 97] on span "Portfolio" at bounding box center [41, 95] width 51 height 6
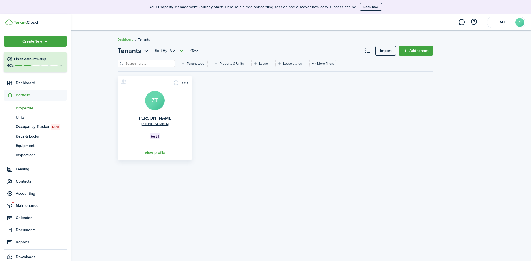
click at [38, 108] on span "Properties" at bounding box center [41, 108] width 51 height 6
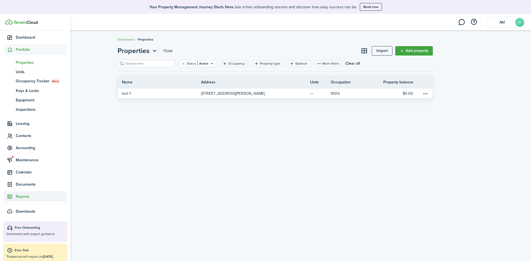
scroll to position [51, 0]
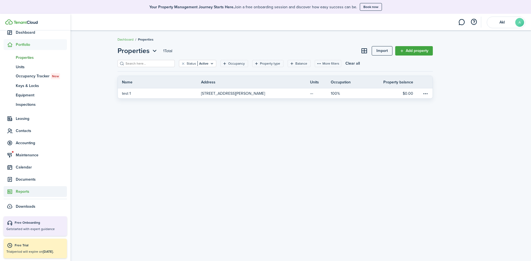
click at [34, 190] on span "Reports" at bounding box center [41, 192] width 51 height 6
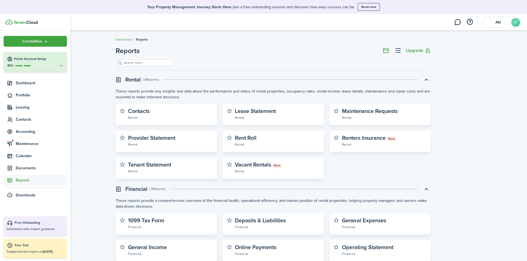
click at [60, 66] on icon at bounding box center [61, 66] width 4 height 4
click at [30, 142] on span "Maintenance" at bounding box center [41, 144] width 51 height 6
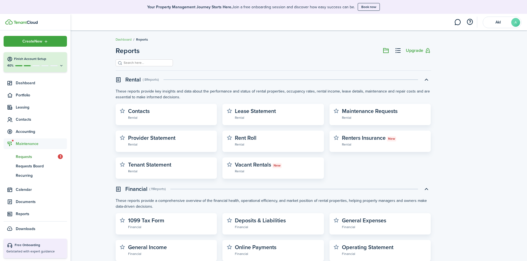
click at [29, 158] on span "Requests" at bounding box center [37, 157] width 42 height 6
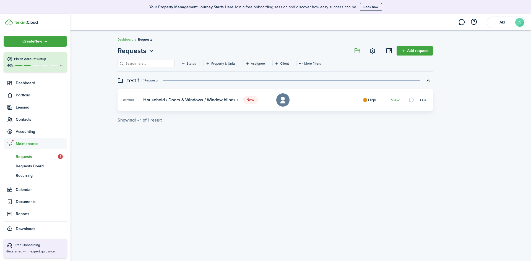
click at [59, 66] on icon at bounding box center [61, 66] width 4 height 4
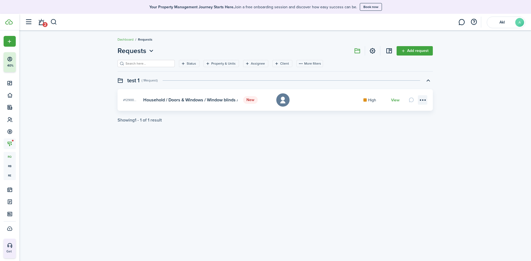
click at [421, 101] on menu-btn-icon at bounding box center [422, 99] width 9 height 9
click at [387, 114] on link "Edit" at bounding box center [403, 112] width 48 height 9
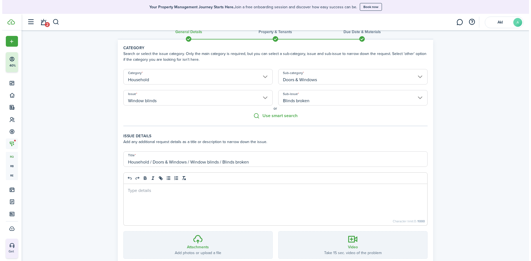
scroll to position [51, 0]
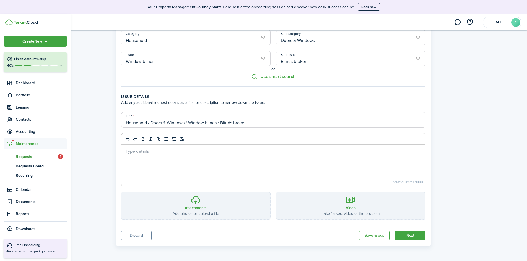
click at [9, 22] on img at bounding box center [8, 21] width 7 height 5
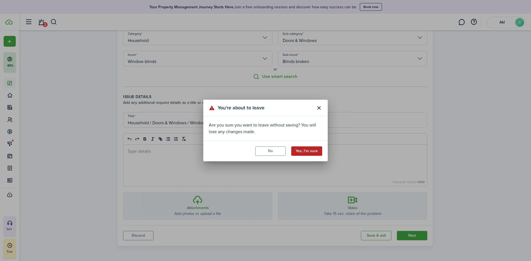
click at [310, 153] on button "Yes, I'm sure" at bounding box center [306, 151] width 31 height 9
